Goal: Obtain resource: Obtain resource

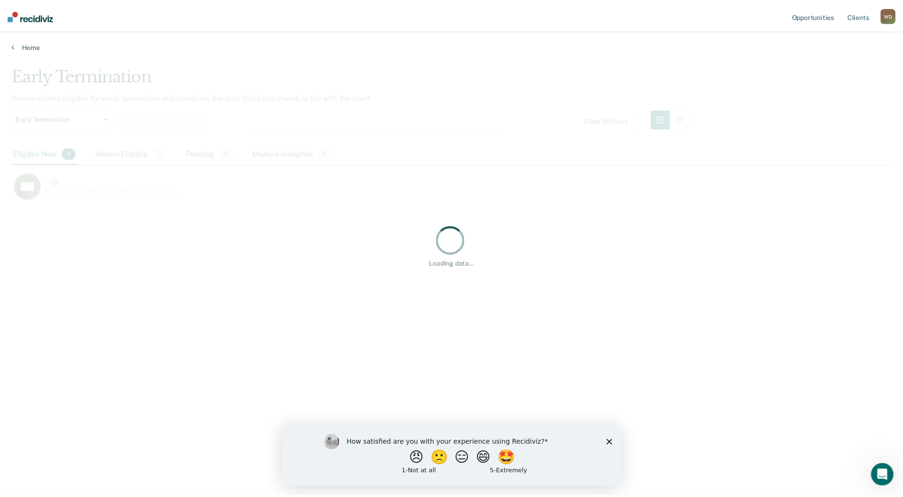
scroll to position [353, 881]
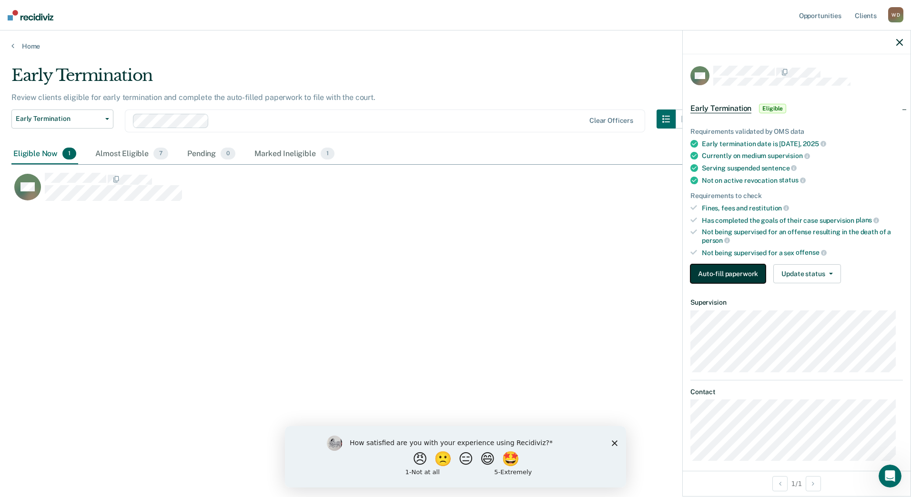
click at [725, 273] on button "Auto-fill paperwork" at bounding box center [727, 273] width 75 height 19
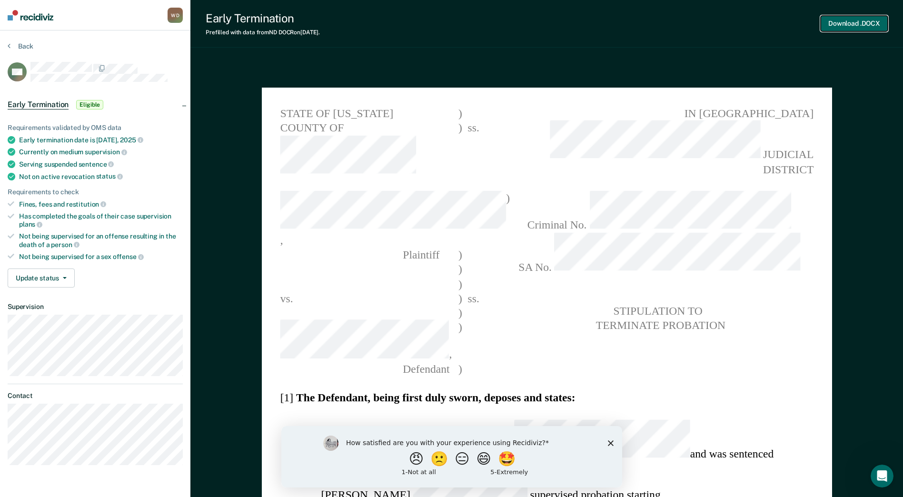
click at [845, 25] on button "Download .DOCX" at bounding box center [854, 24] width 67 height 16
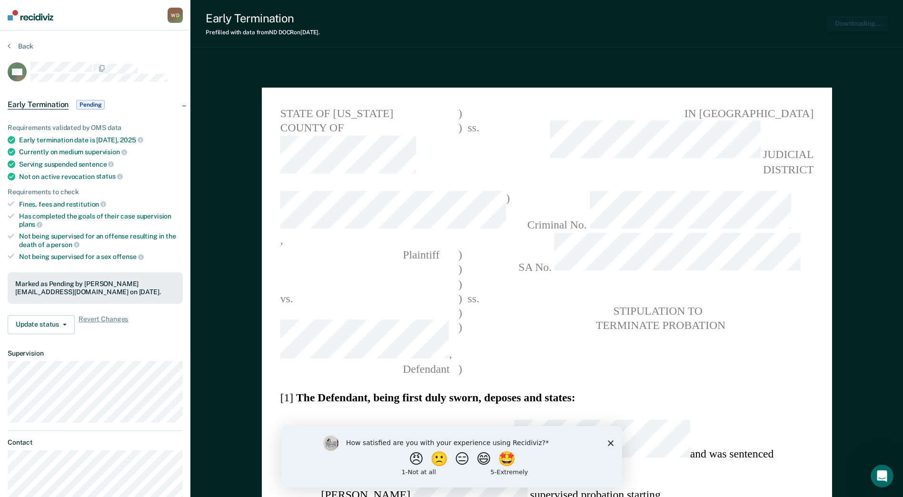
type textarea "x"
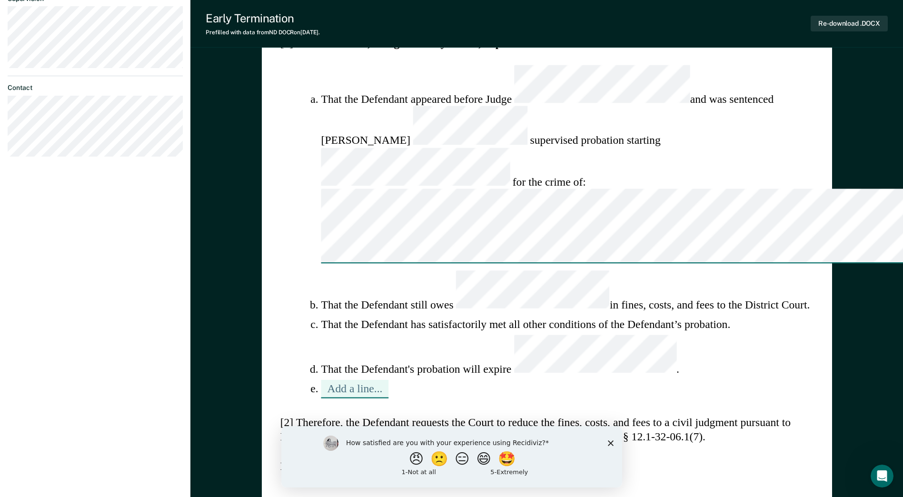
scroll to position [381, 0]
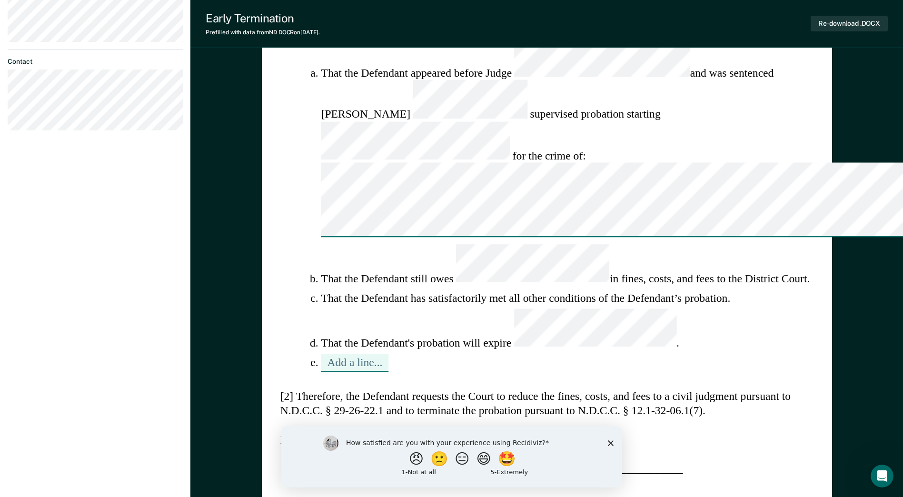
click at [609, 443] on icon "Close survey" at bounding box center [611, 443] width 6 height 6
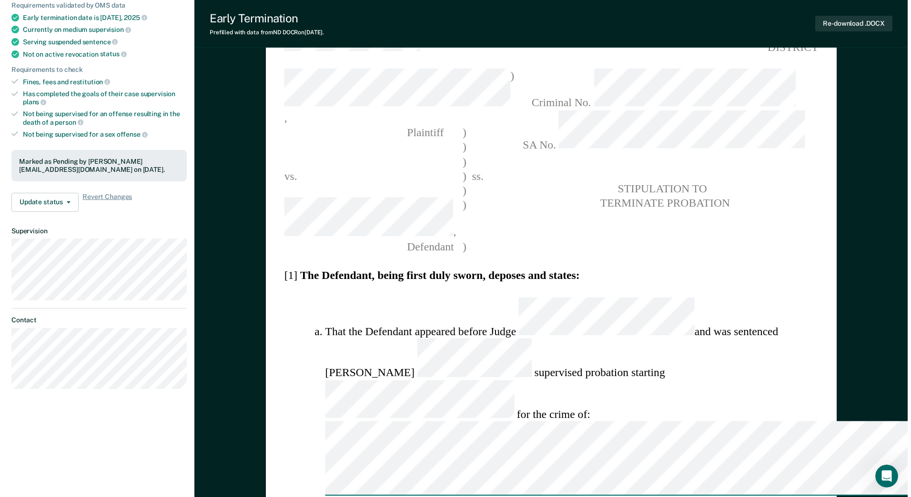
scroll to position [0, 0]
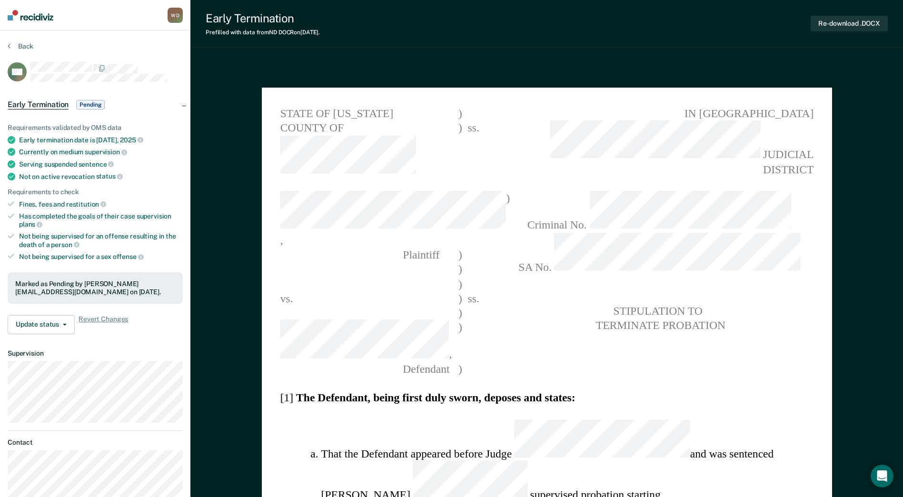
click at [21, 13] on img at bounding box center [31, 15] width 46 height 10
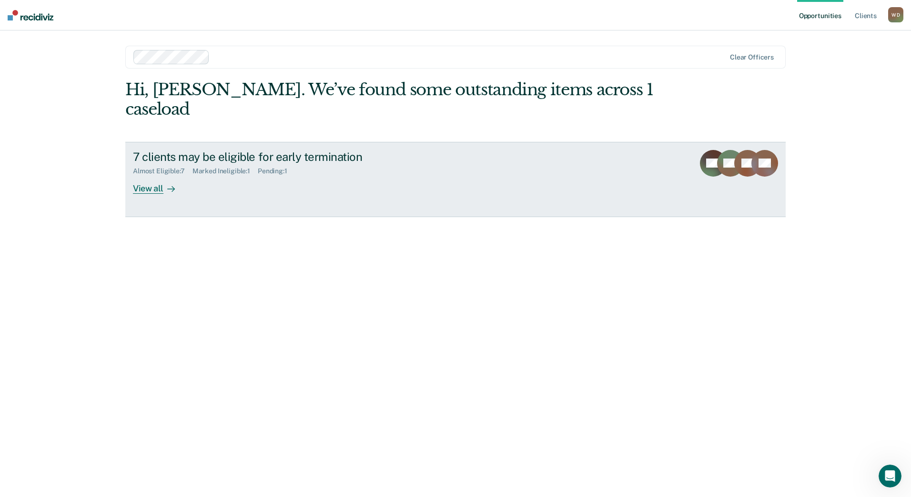
click at [164, 183] on div at bounding box center [168, 188] width 11 height 11
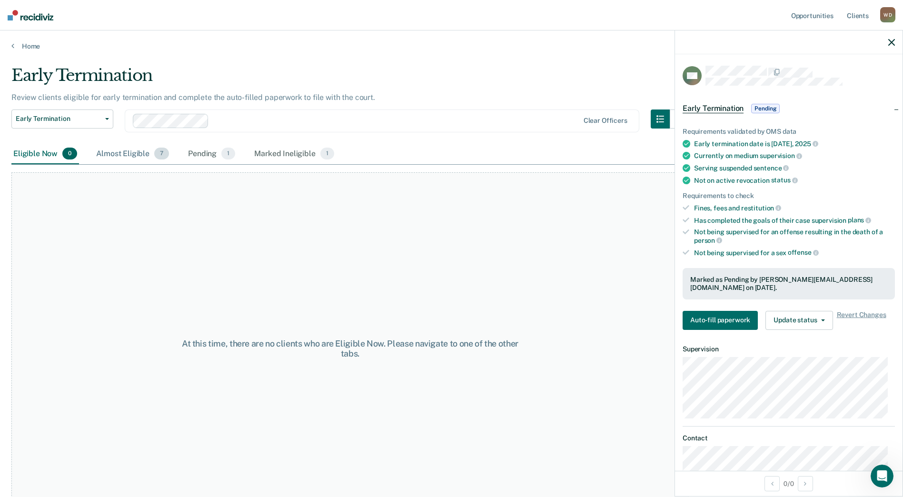
click at [141, 151] on div "Almost Eligible 7" at bounding box center [132, 154] width 77 height 21
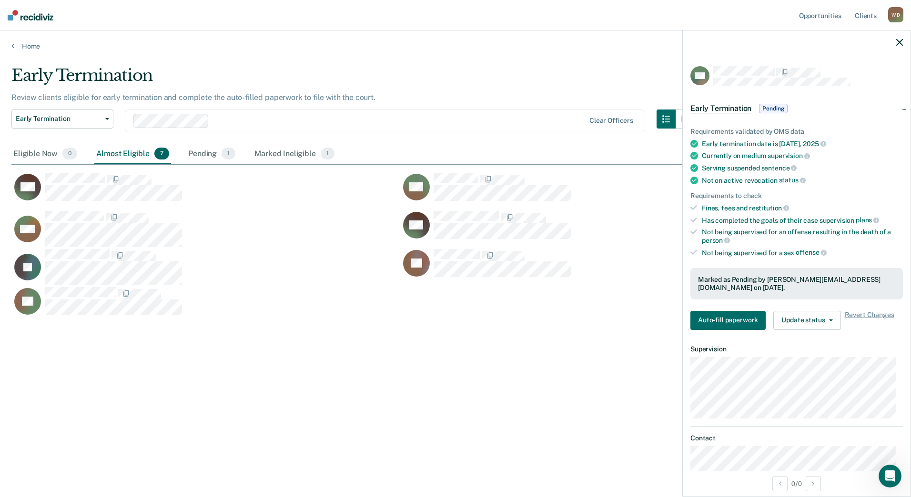
scroll to position [353, 881]
